Goal: Task Accomplishment & Management: Complete application form

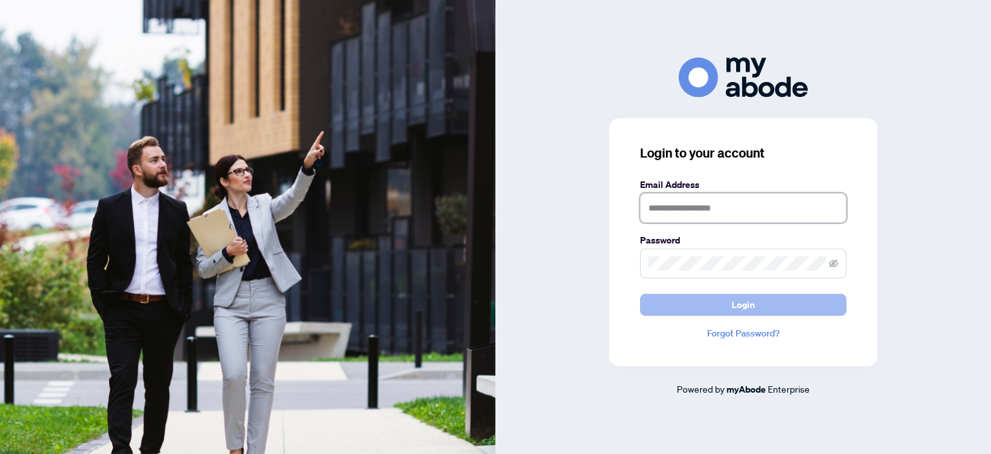
type input "**********"
click at [742, 309] on span "Login" at bounding box center [743, 304] width 23 height 21
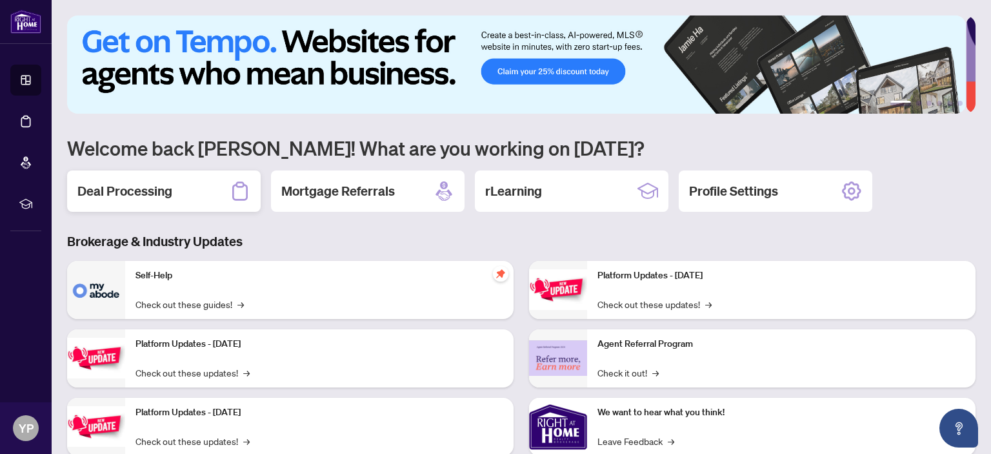
click at [166, 191] on h2 "Deal Processing" at bounding box center [124, 191] width 95 height 18
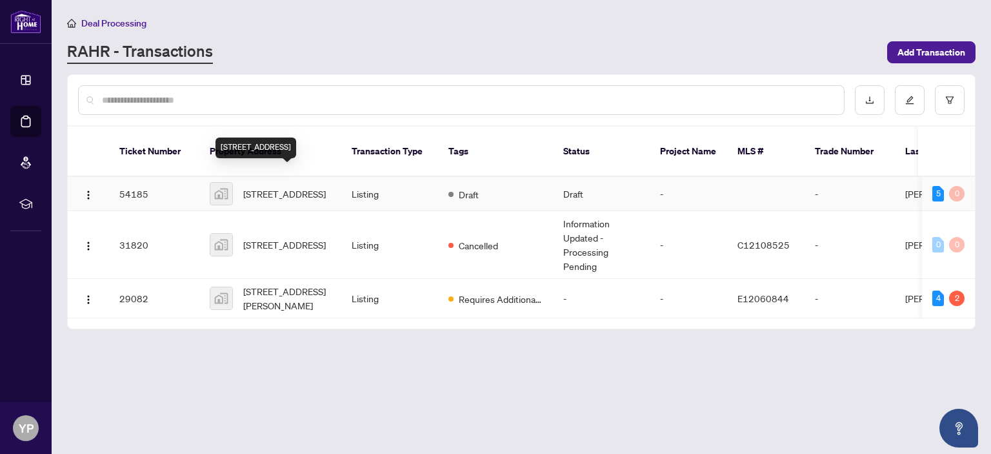
click at [271, 187] on span "[STREET_ADDRESS]" at bounding box center [284, 194] width 83 height 14
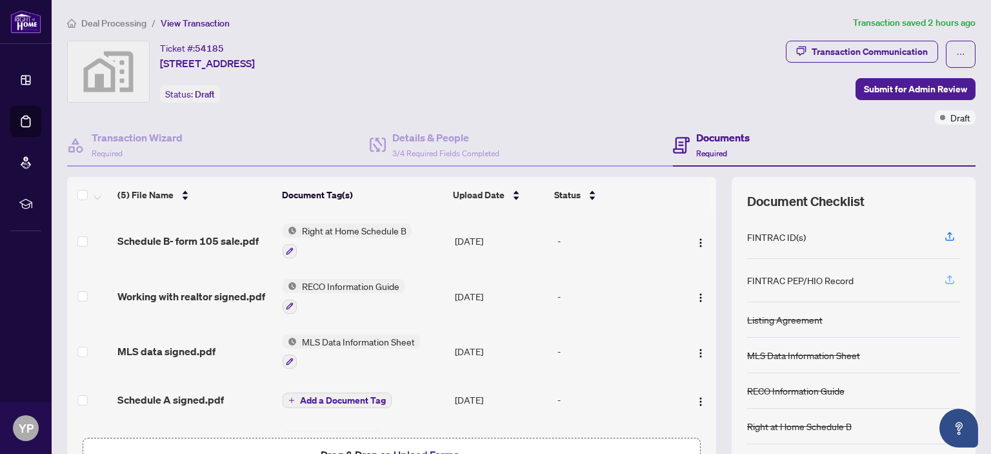
click at [944, 276] on icon "button" at bounding box center [950, 280] width 12 height 12
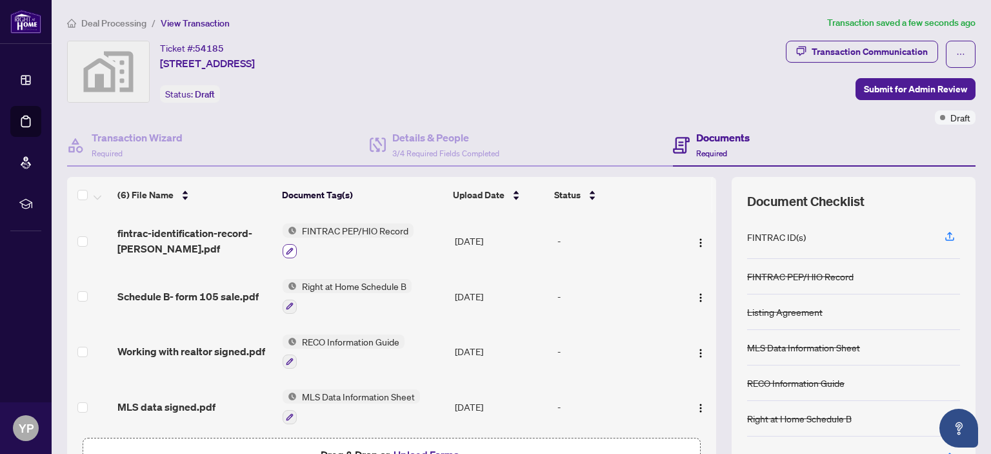
click at [286, 247] on icon "button" at bounding box center [290, 251] width 8 height 8
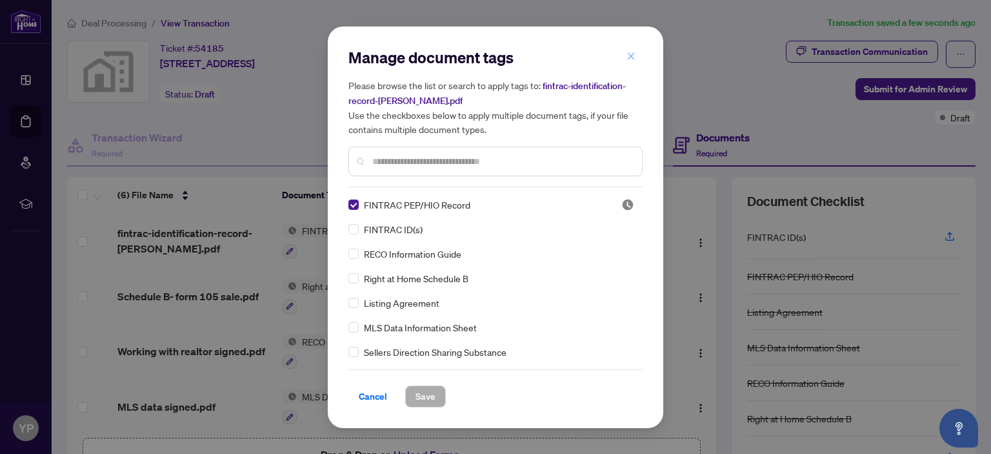
click at [630, 57] on icon "close" at bounding box center [631, 56] width 9 height 9
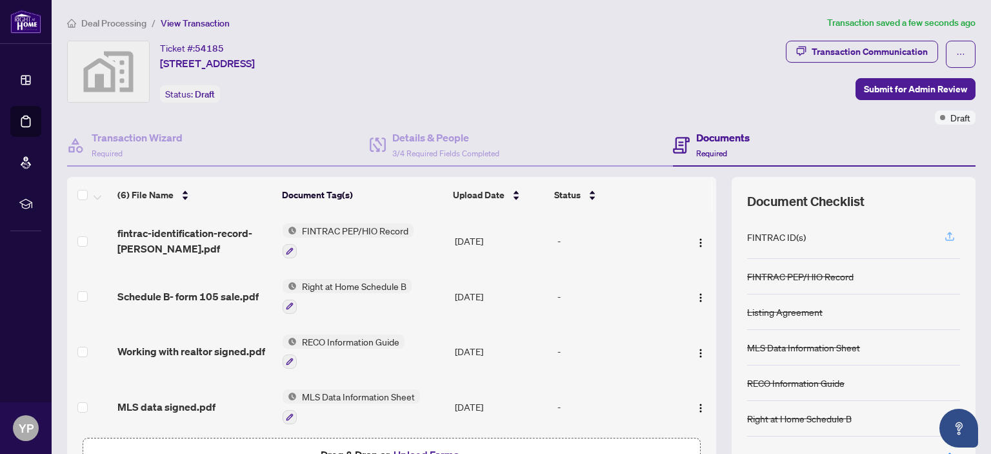
click at [944, 230] on icon "button" at bounding box center [950, 236] width 12 height 12
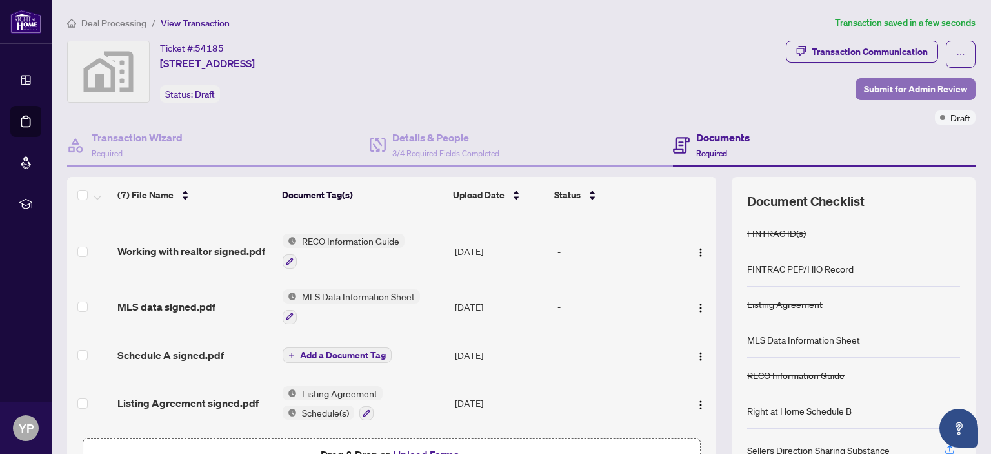
click at [917, 88] on span "Submit for Admin Review" at bounding box center [915, 89] width 103 height 21
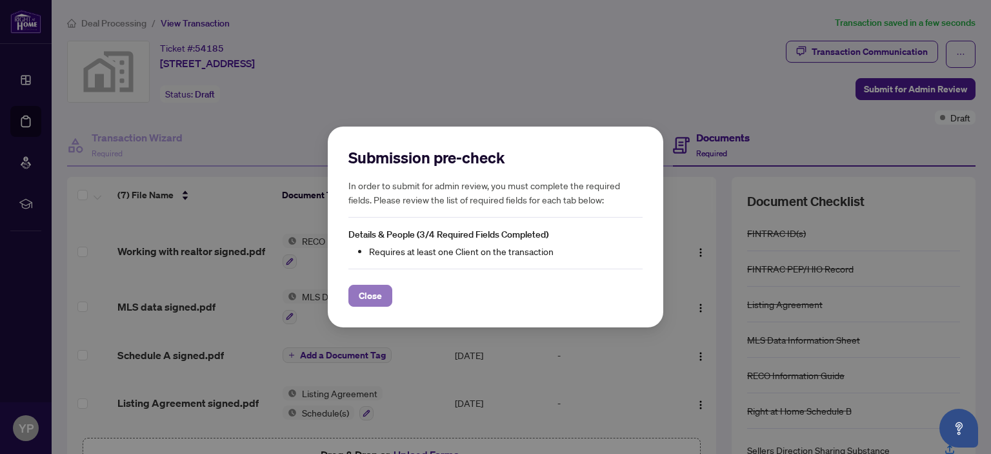
click at [369, 296] on span "Close" at bounding box center [370, 295] width 23 height 21
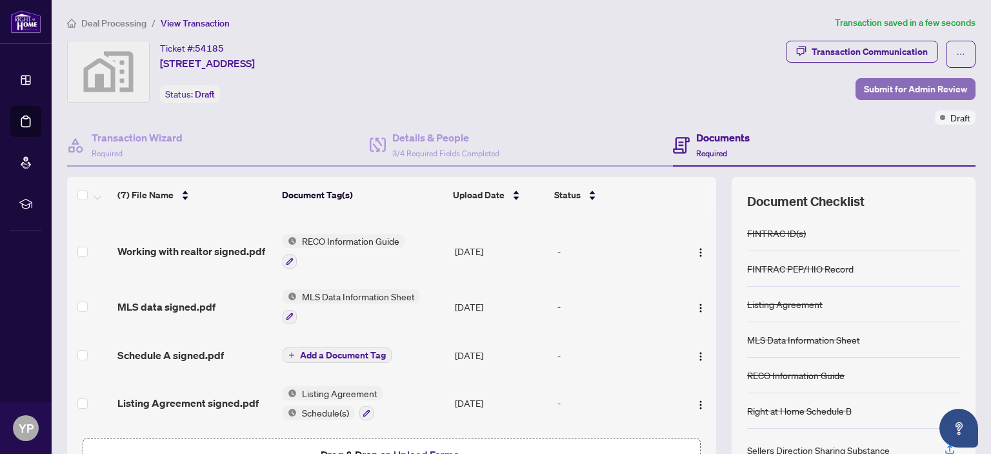
click at [928, 90] on span "Submit for Admin Review" at bounding box center [915, 89] width 103 height 21
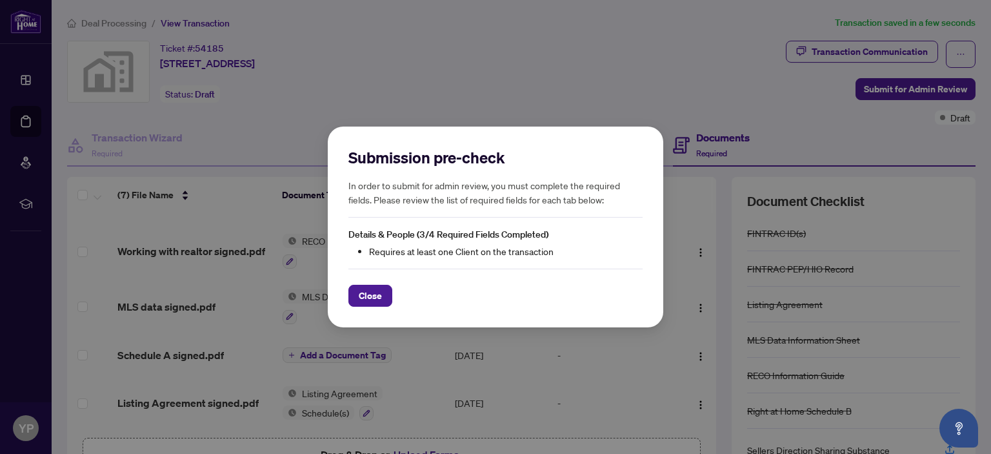
click at [369, 297] on span "Close" at bounding box center [370, 295] width 23 height 21
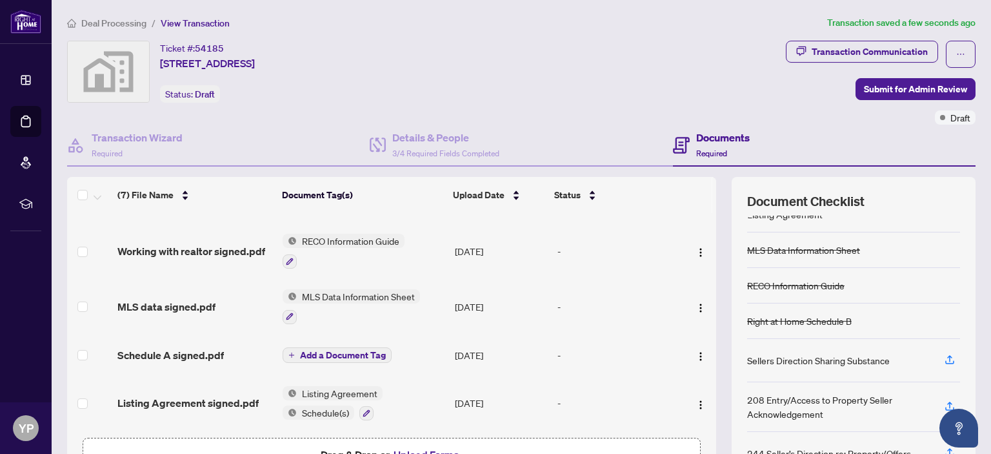
click at [713, 136] on h4 "Documents" at bounding box center [723, 137] width 54 height 15
click at [711, 148] on span "Required" at bounding box center [711, 153] width 31 height 10
click at [953, 116] on span "Draft" at bounding box center [961, 117] width 20 height 14
click at [897, 88] on span "Submit for Admin Review" at bounding box center [915, 89] width 103 height 21
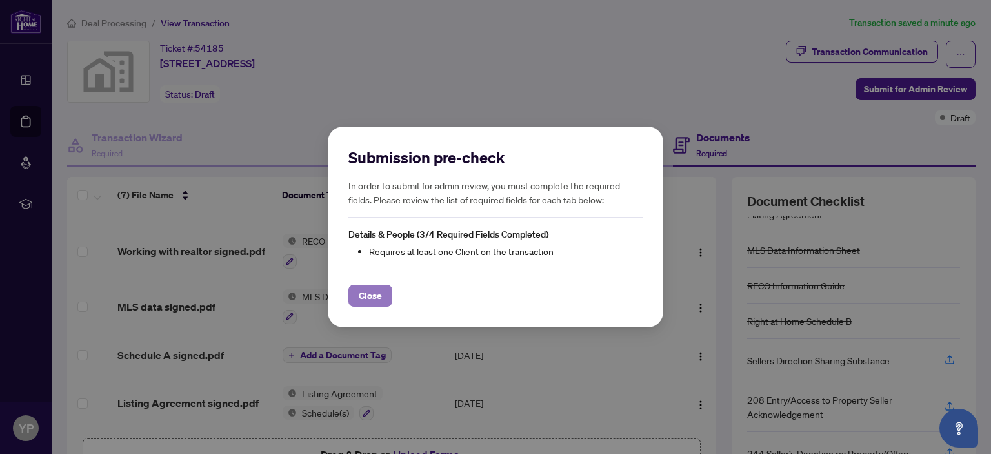
click at [376, 292] on span "Close" at bounding box center [370, 295] width 23 height 21
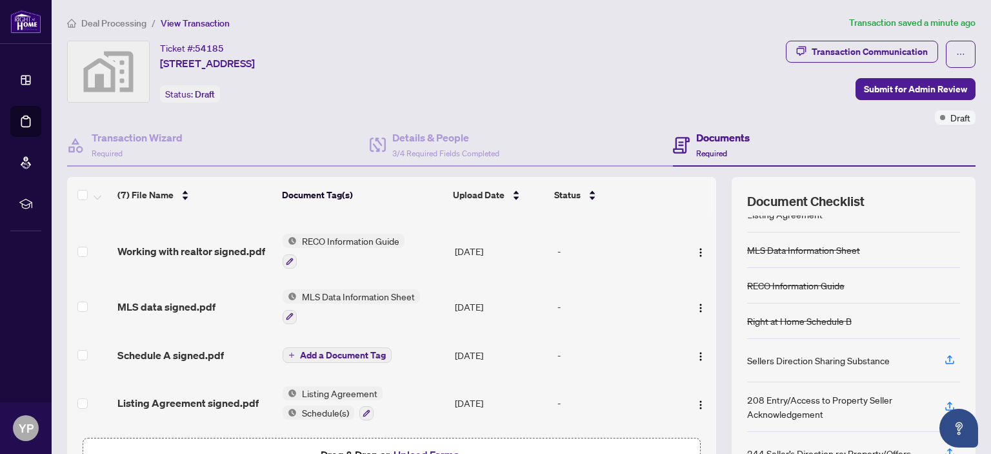
click at [779, 399] on div "208 Entry/Access to Property Seller Acknowledgement" at bounding box center [838, 406] width 182 height 28
click at [947, 401] on icon "button" at bounding box center [949, 404] width 5 height 6
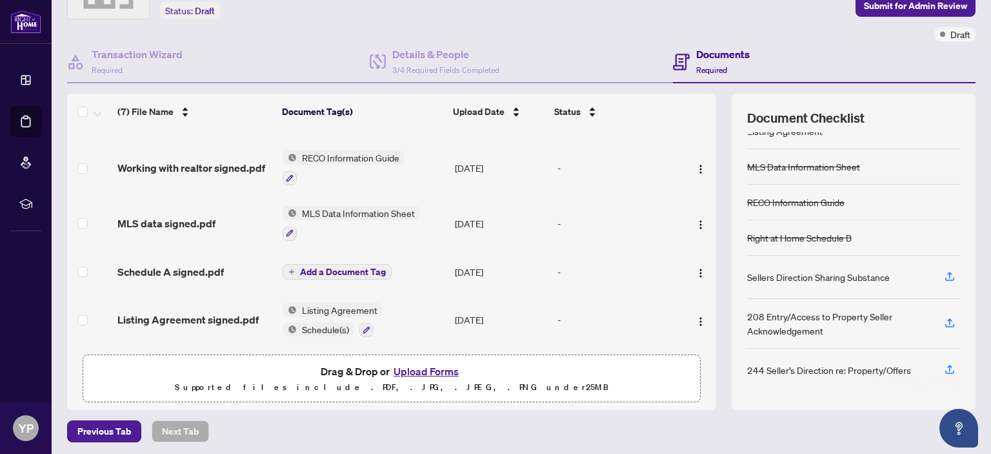
scroll to position [85, 0]
